Goal: Contribute content: Add original content to the website for others to see

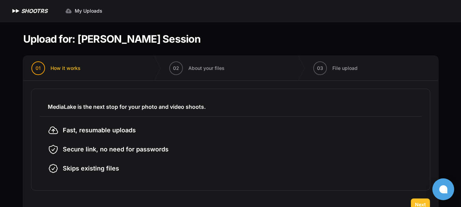
click at [415, 200] on button "Next" at bounding box center [420, 205] width 19 height 12
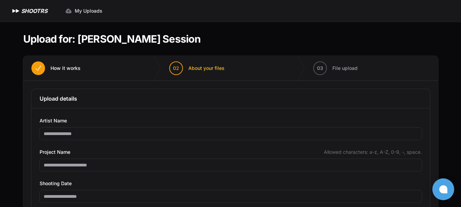
scroll to position [56, 0]
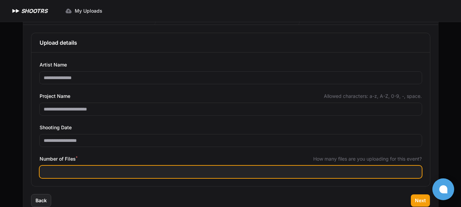
drag, startPoint x: 59, startPoint y: 172, endPoint x: 34, endPoint y: 172, distance: 25.6
click at [34, 172] on div "**********" at bounding box center [230, 120] width 399 height 134
type input "***"
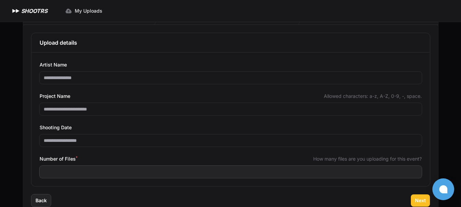
click at [422, 201] on span "Next" at bounding box center [420, 200] width 11 height 7
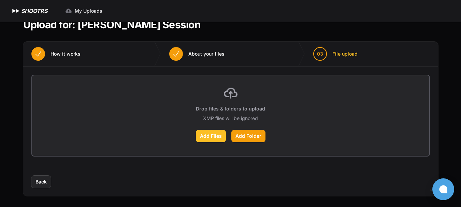
click at [211, 138] on label "Add Files" at bounding box center [211, 136] width 30 height 12
click at [0, 0] on input "Add Files" at bounding box center [0, 0] width 0 height 0
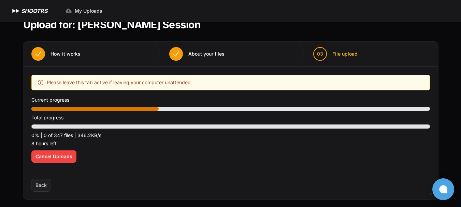
scroll to position [18, 0]
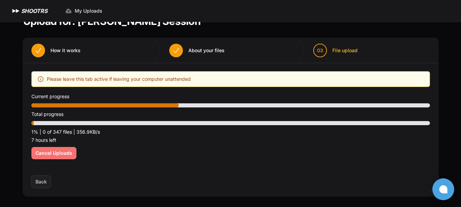
click at [40, 155] on span "Cancel Uploads" at bounding box center [53, 153] width 37 height 7
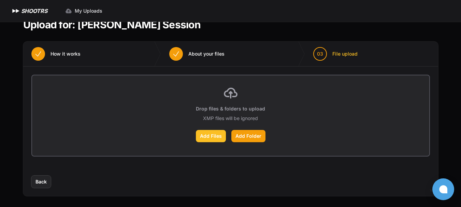
click at [209, 135] on label "Add Files" at bounding box center [211, 136] width 30 height 12
click at [0, 0] on input "Add Files" at bounding box center [0, 0] width 0 height 0
click at [250, 136] on label "Add Folder" at bounding box center [248, 136] width 34 height 12
click at [0, 0] on input "Add Folder" at bounding box center [0, 0] width 0 height 0
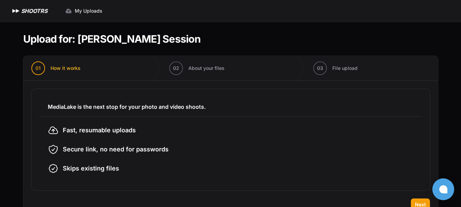
scroll to position [23, 0]
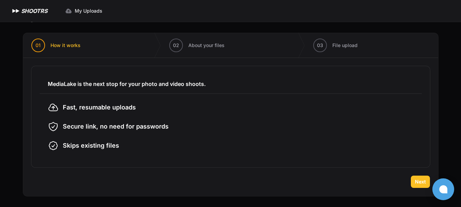
click at [418, 182] on span "Next" at bounding box center [420, 181] width 11 height 7
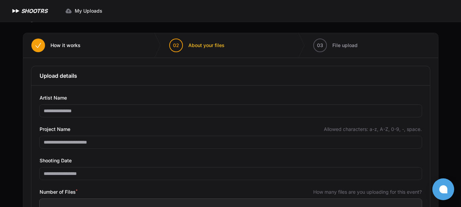
scroll to position [56, 0]
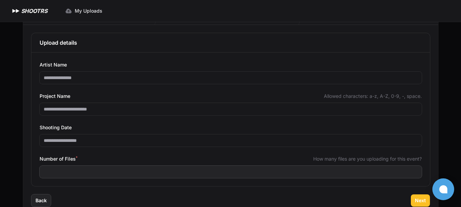
click at [414, 197] on button "Next" at bounding box center [420, 201] width 19 height 12
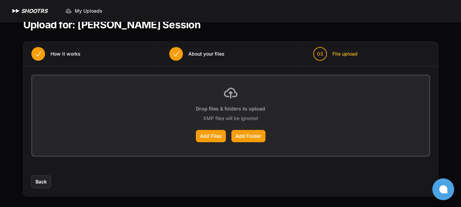
scroll to position [14, 0]
click at [214, 135] on label "Add Files" at bounding box center [211, 136] width 30 height 12
click at [0, 0] on input "Add Files" at bounding box center [0, 0] width 0 height 0
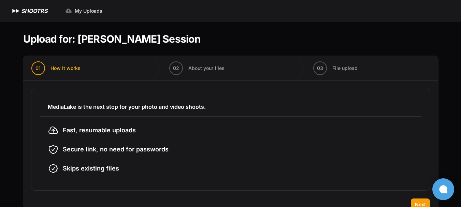
scroll to position [23, 0]
